Goal: Navigation & Orientation: Find specific page/section

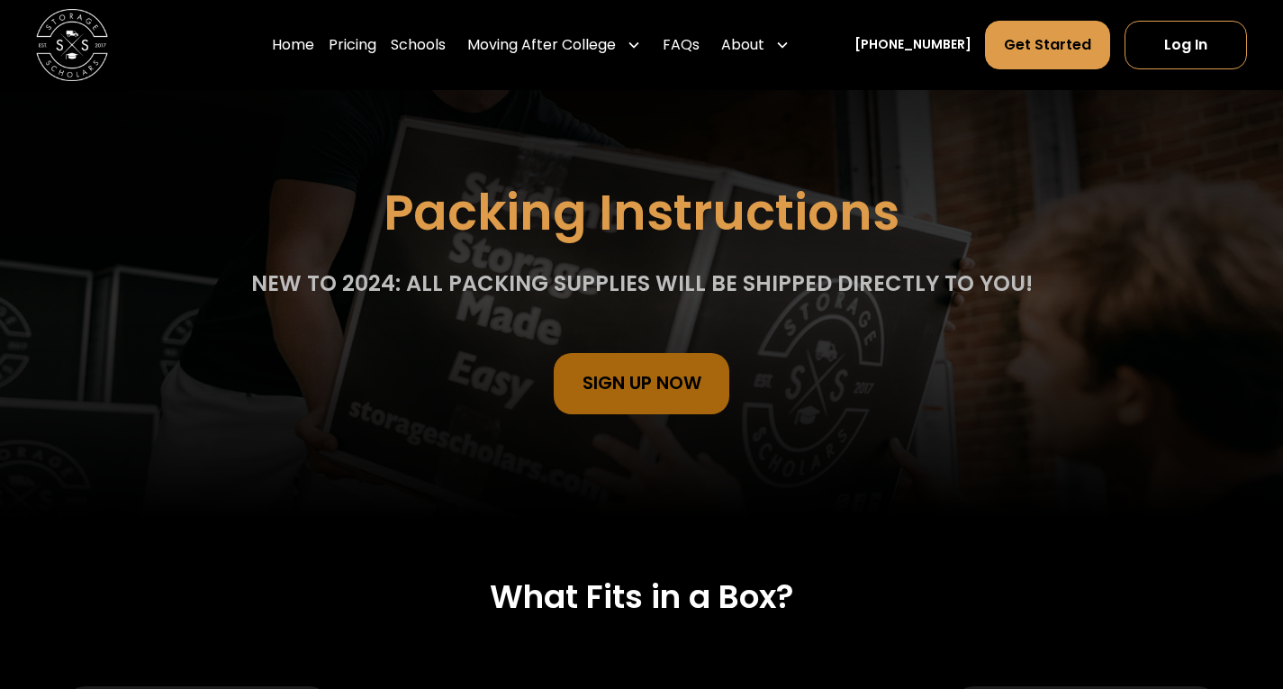
scroll to position [180, 0]
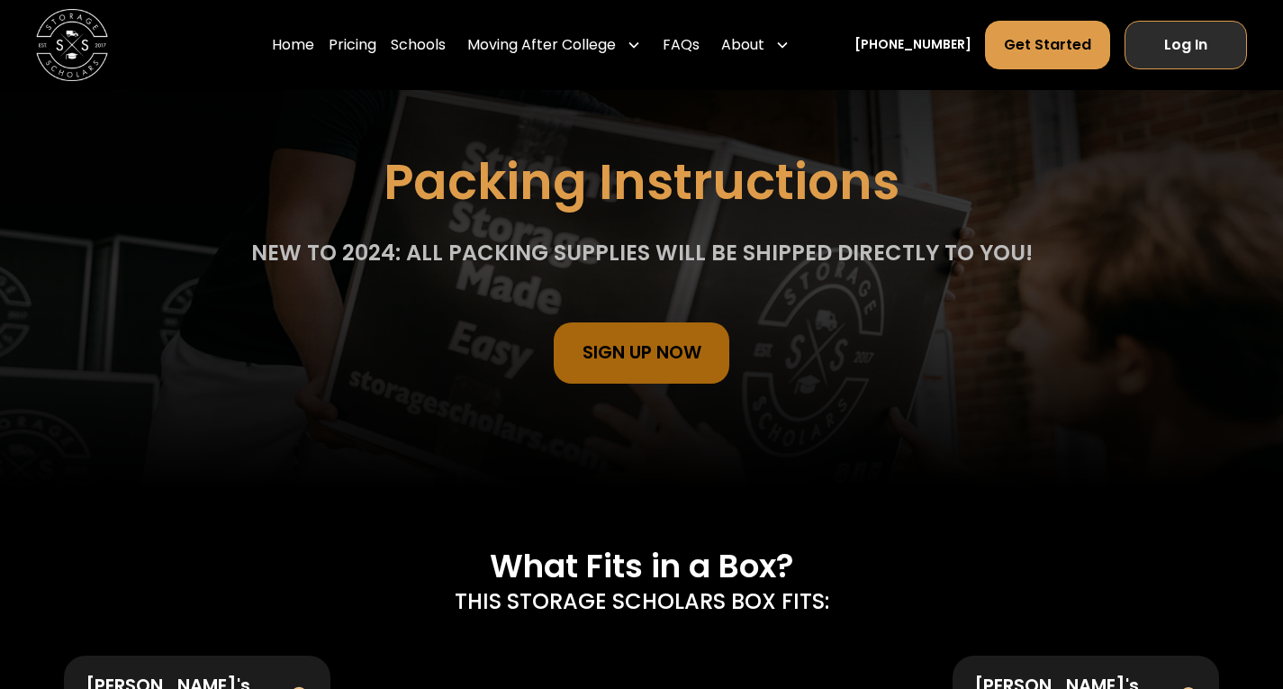
click at [1208, 36] on link "Log In" at bounding box center [1185, 45] width 122 height 49
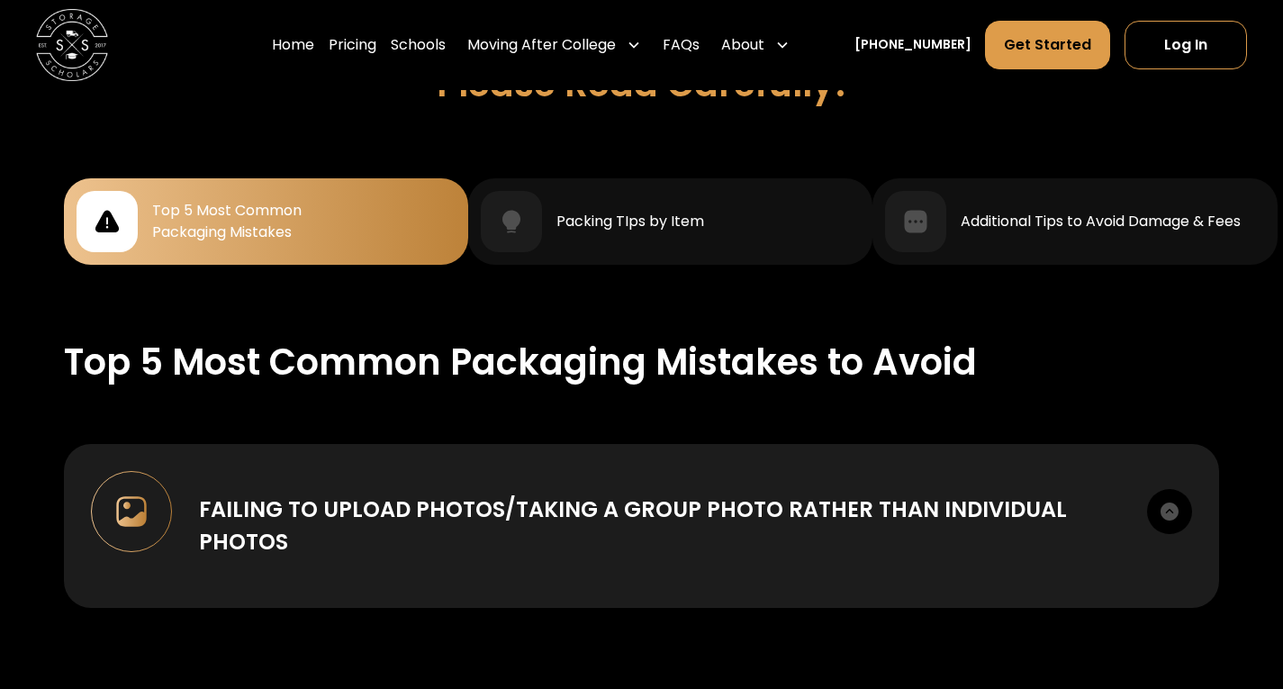
scroll to position [1710, 0]
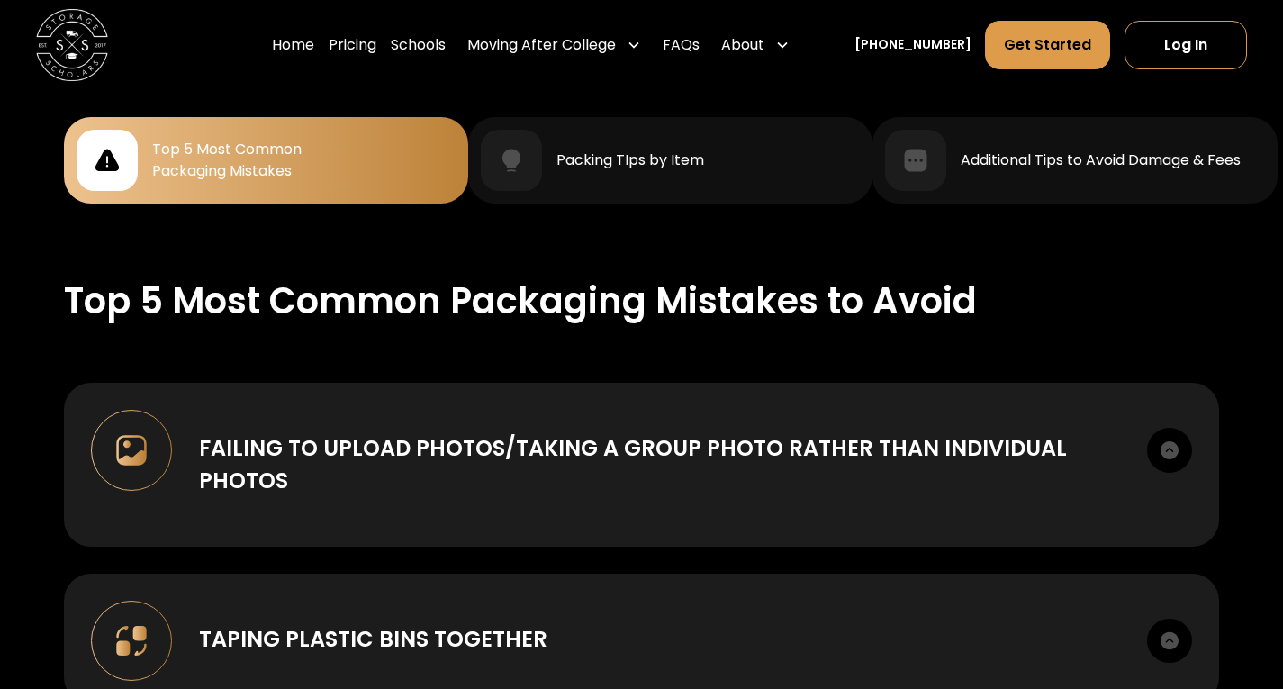
click at [301, 172] on div "Top 5 Most Common Packaging Mistakes" at bounding box center [226, 160] width 149 height 43
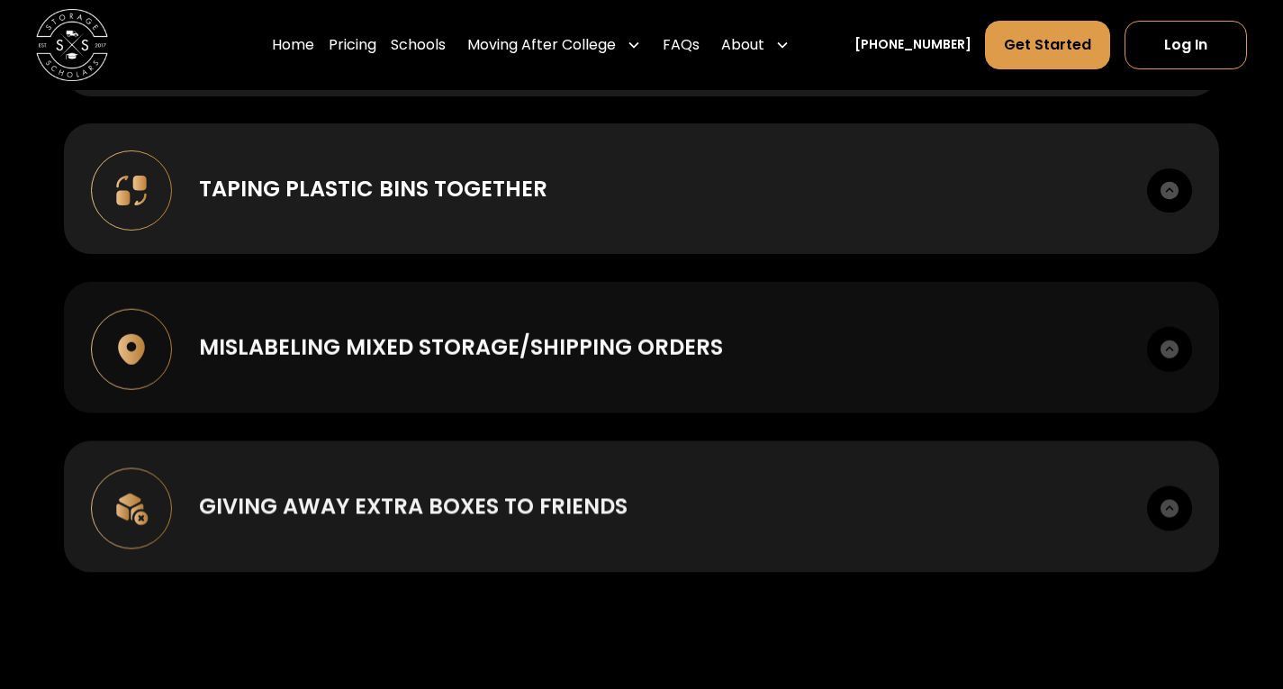
scroll to position [1890, 0]
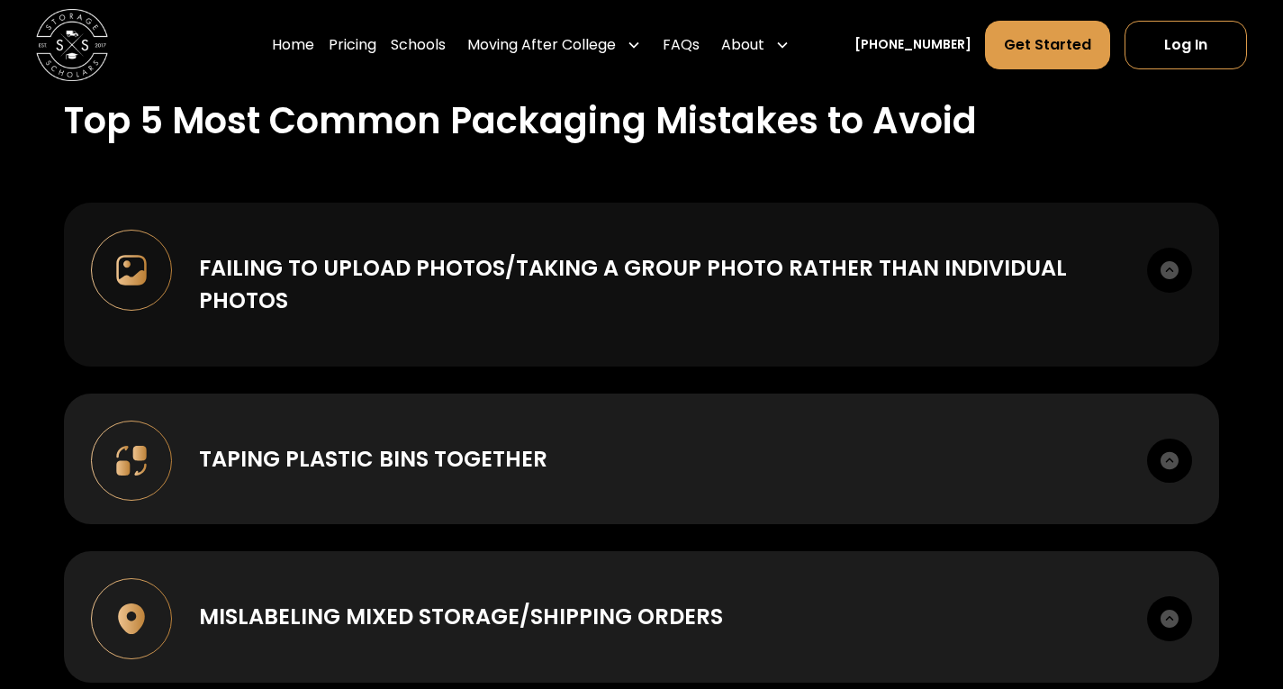
click at [395, 341] on div "Failing to upload photos/taking a group photo rather than individual photos To …" at bounding box center [641, 285] width 1155 height 164
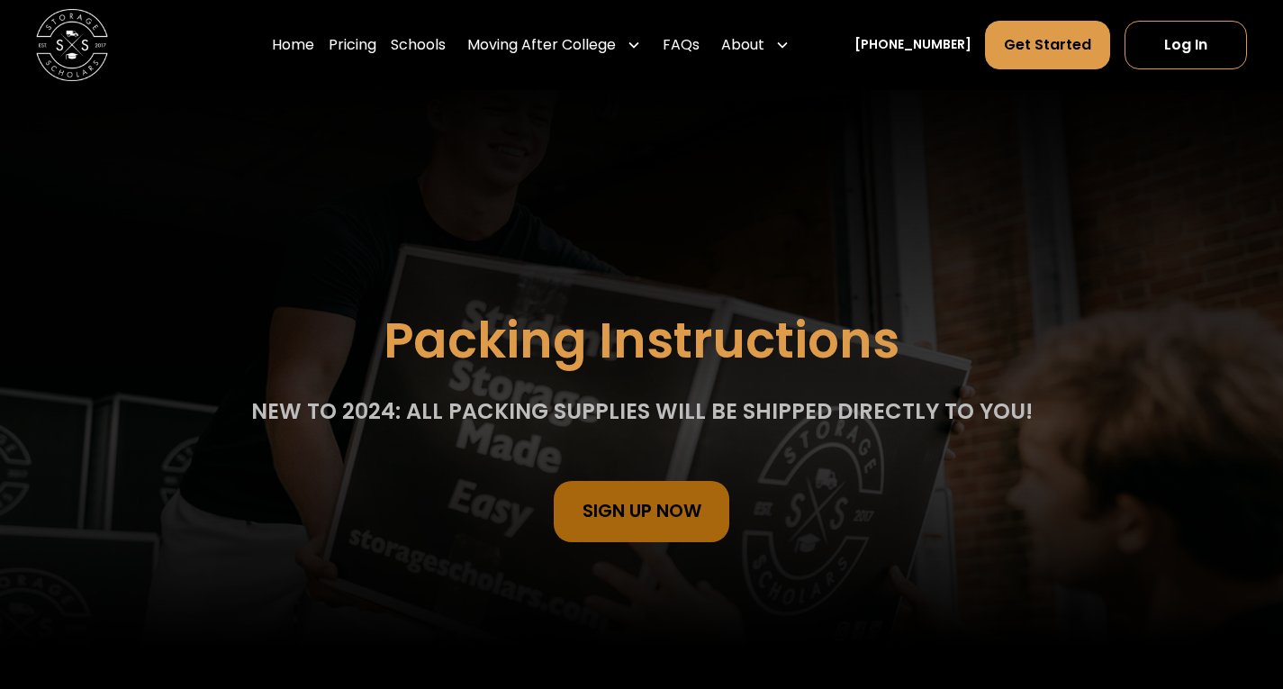
scroll to position [0, 0]
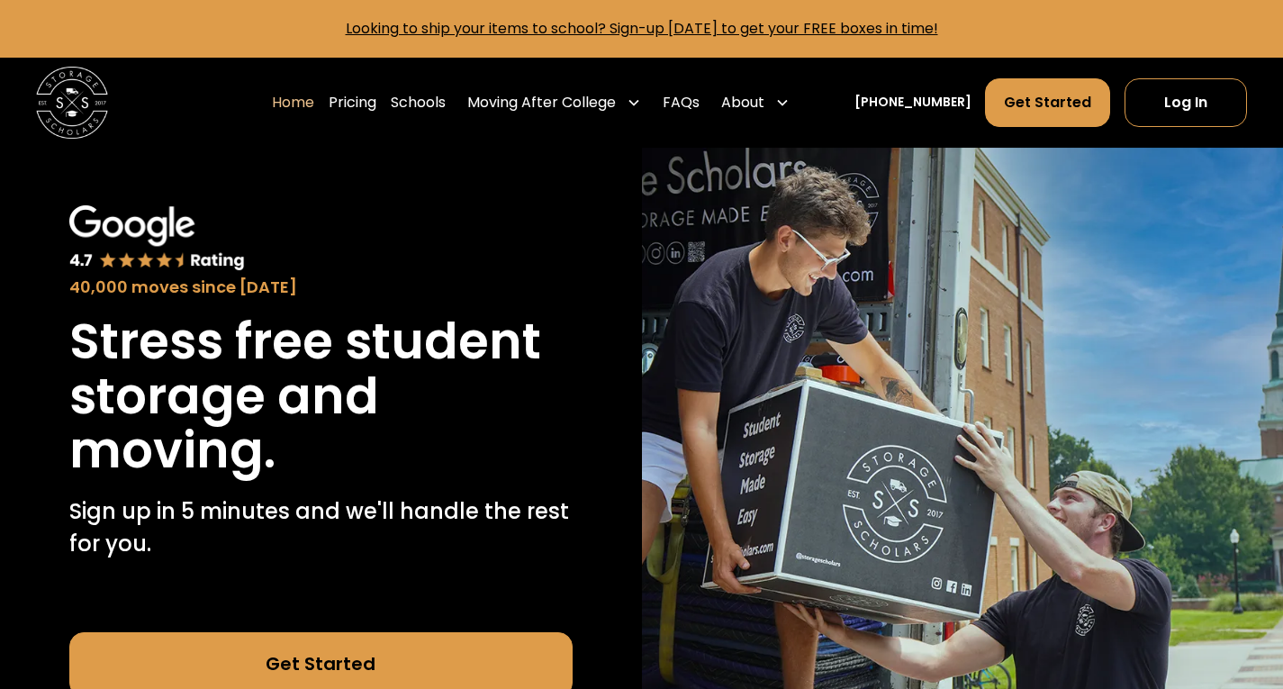
click at [1250, 87] on div "Home Pricing Schools Moving After College Commercial Projects Apartment Moving …" at bounding box center [641, 103] width 1283 height 90
click at [1225, 100] on link "Log In" at bounding box center [1185, 102] width 122 height 49
